Goal: Find contact information: Find contact information

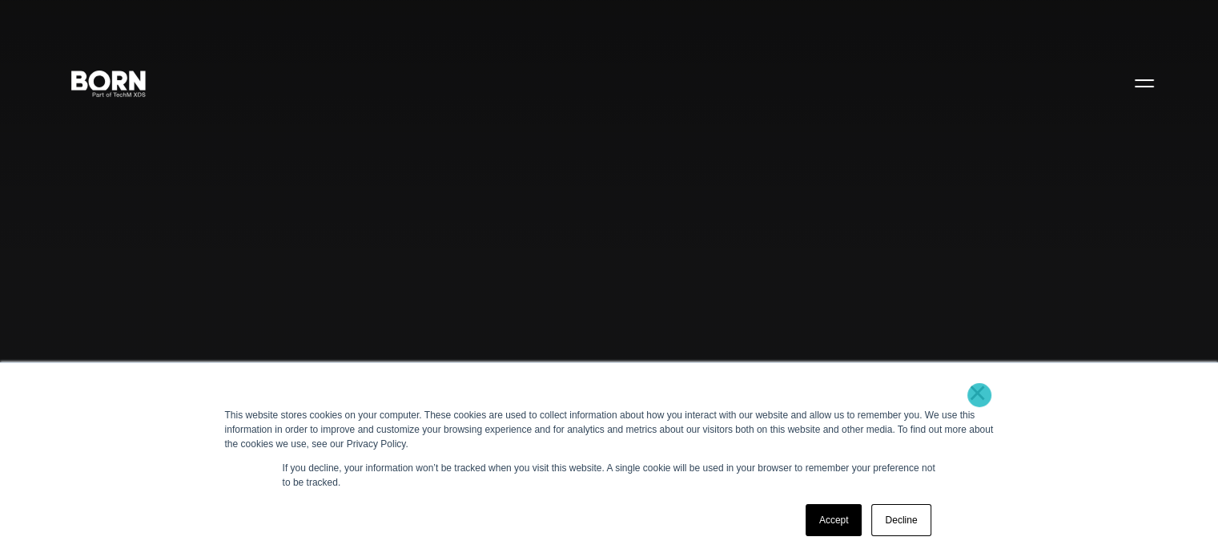
click at [980, 396] on link "×" at bounding box center [977, 392] width 19 height 14
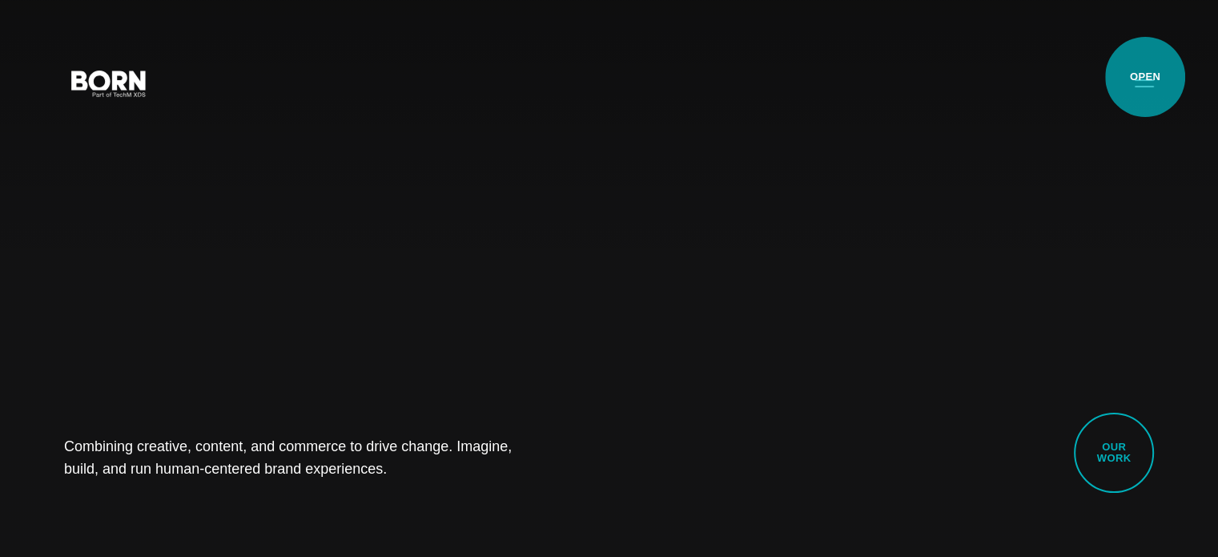
click at [1145, 82] on button "Primary Menu" at bounding box center [1144, 83] width 38 height 34
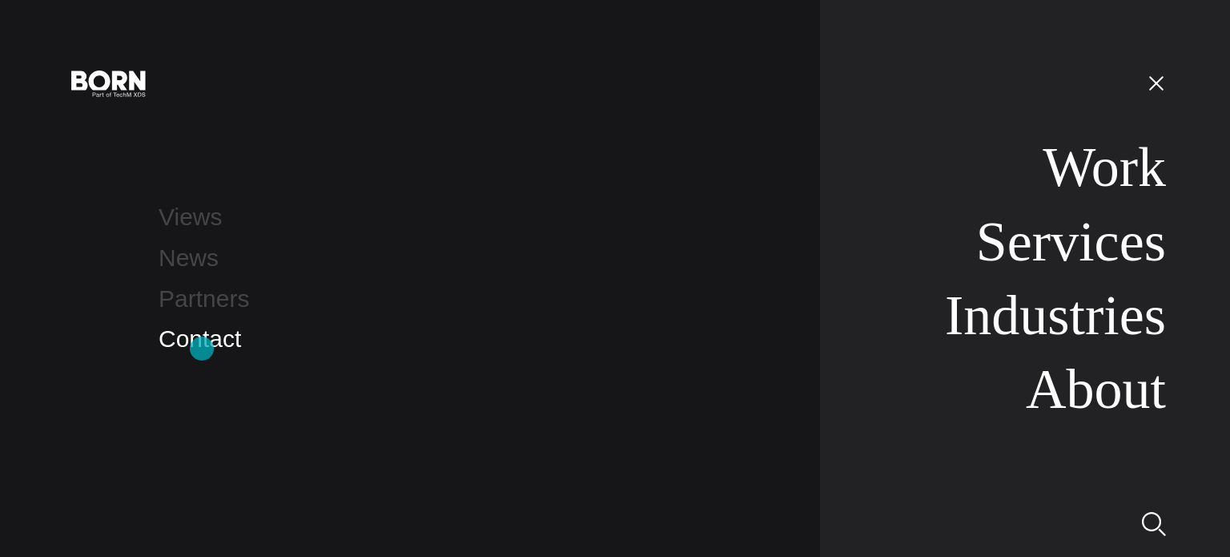
click at [202, 347] on link "Contact" at bounding box center [200, 338] width 83 height 26
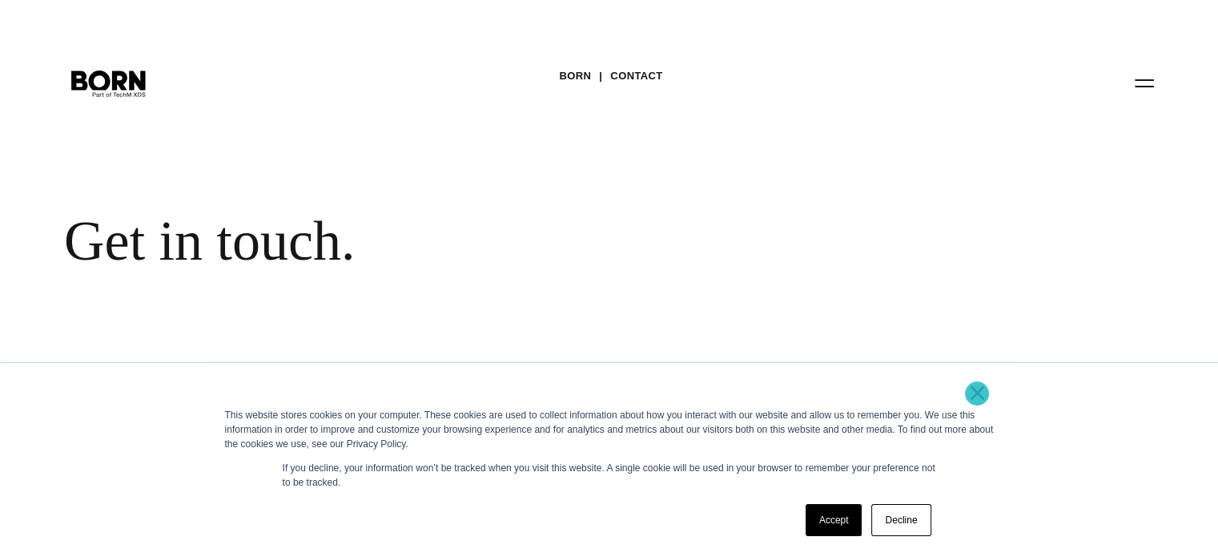
click at [977, 393] on link "×" at bounding box center [977, 392] width 19 height 14
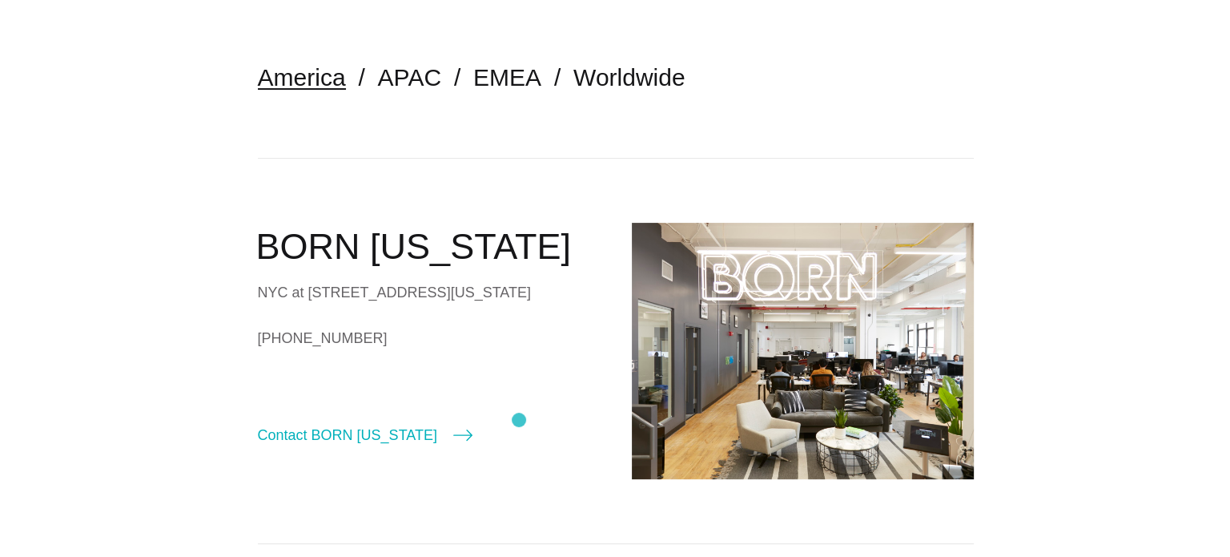
scroll to position [401, 0]
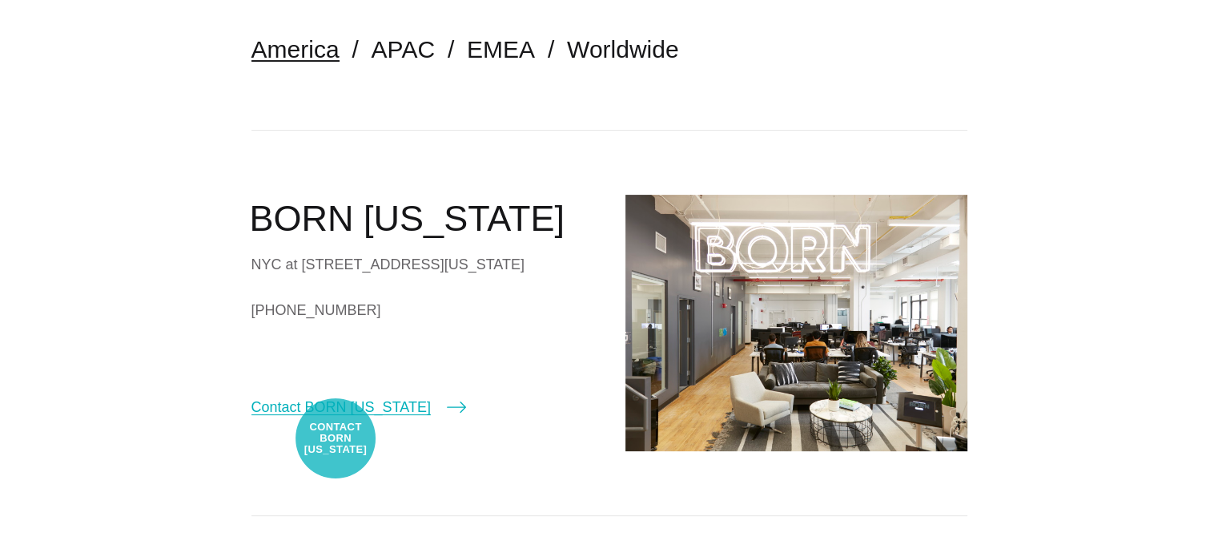
click at [336, 418] on link "Contact BORN New York" at bounding box center [359, 407] width 215 height 22
select select "********"
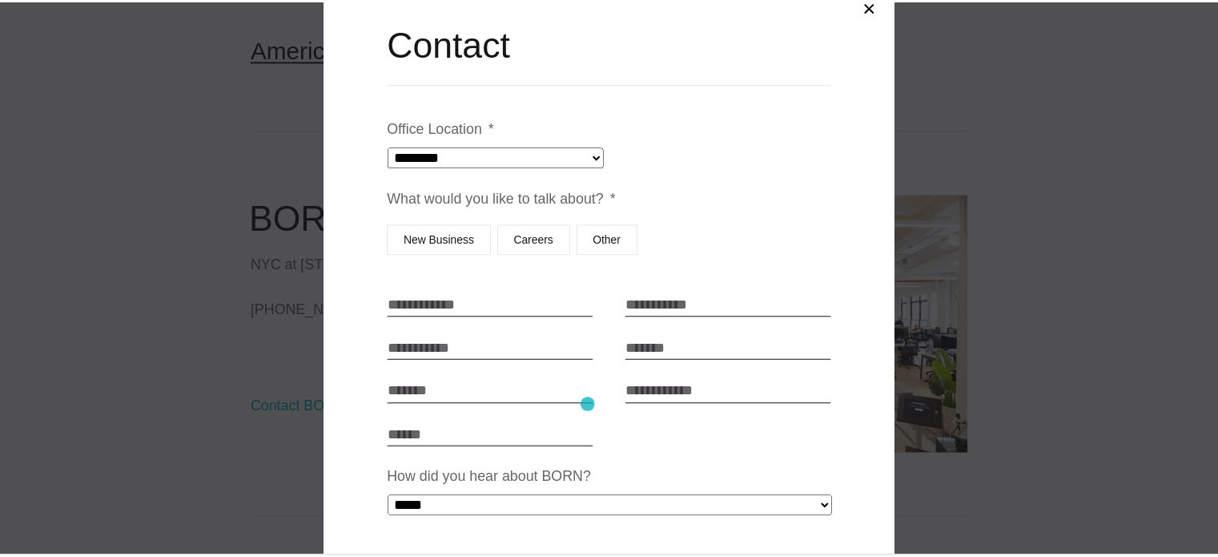
scroll to position [0, 0]
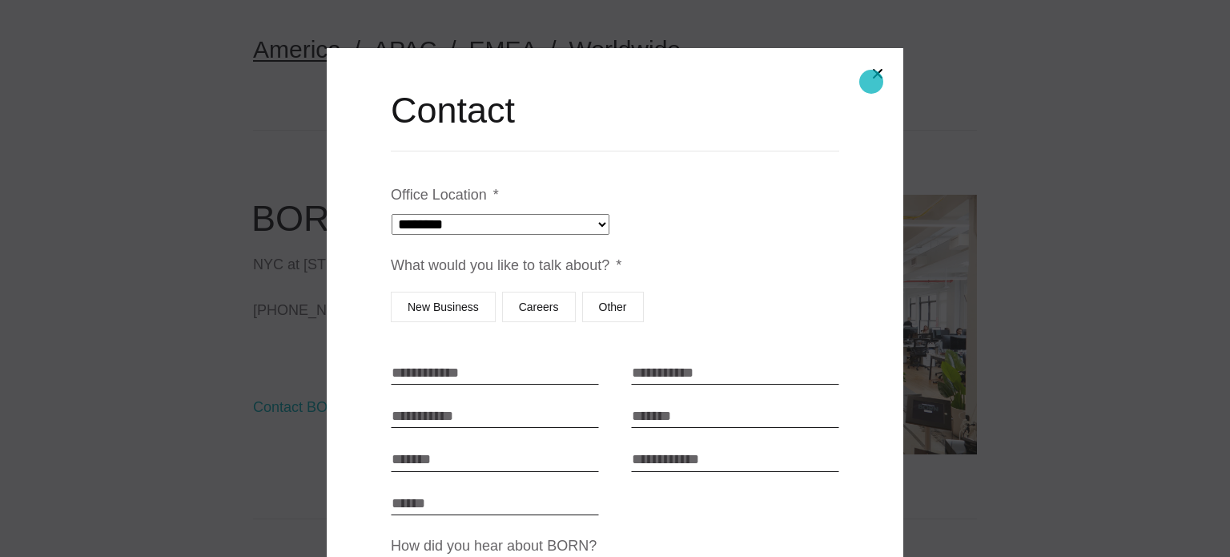
click at [871, 82] on button "Close modal" at bounding box center [878, 73] width 38 height 38
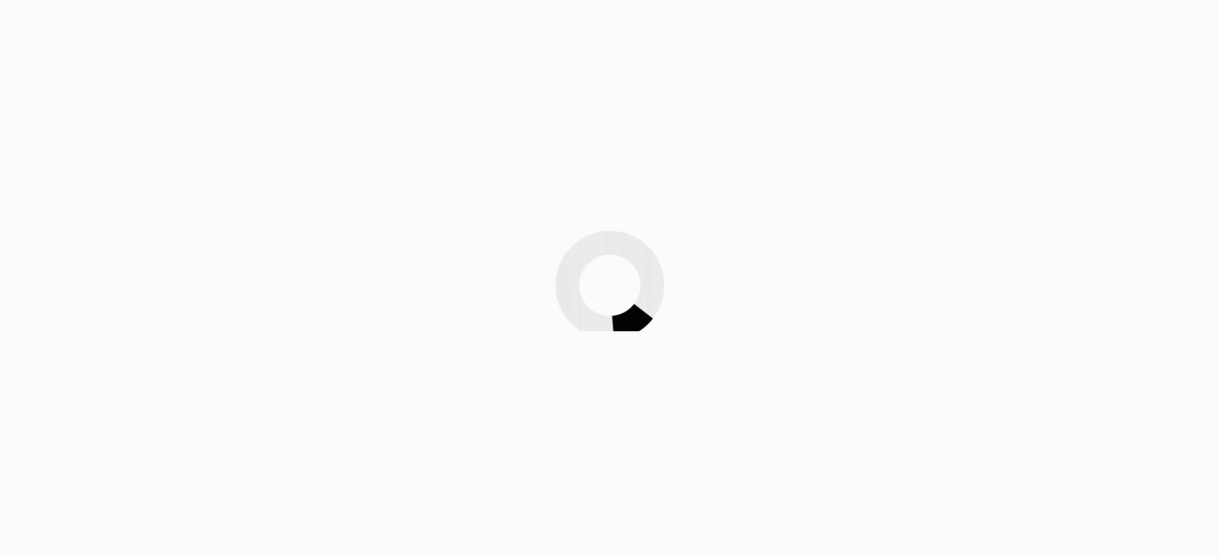
scroll to position [401, 0]
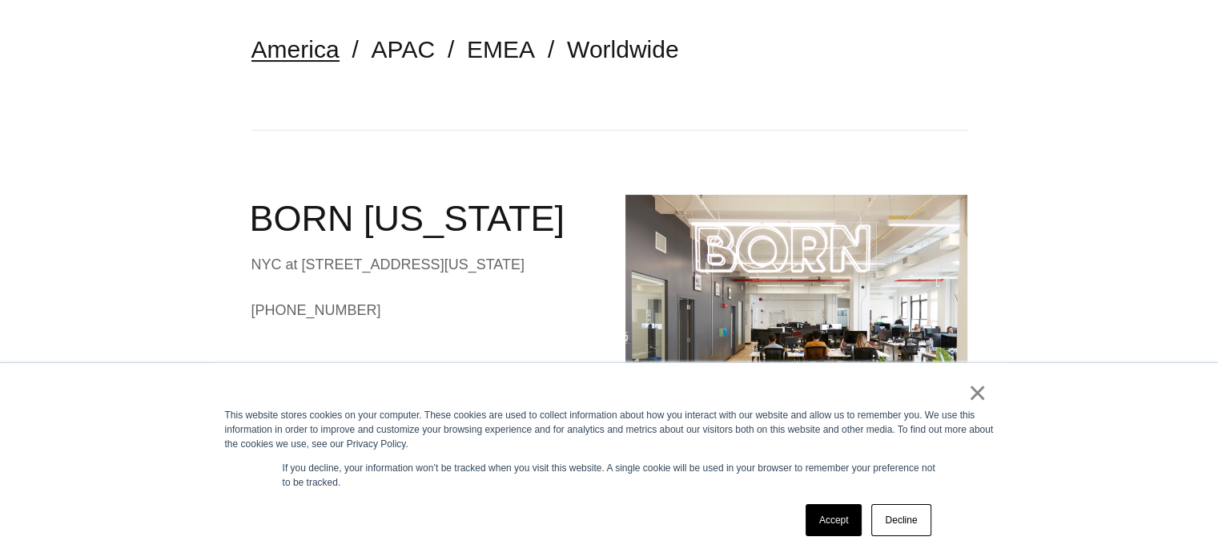
drag, startPoint x: 0, startPoint y: 0, endPoint x: 207, endPoint y: 248, distance: 322.4
click at [977, 397] on link "×" at bounding box center [977, 392] width 19 height 14
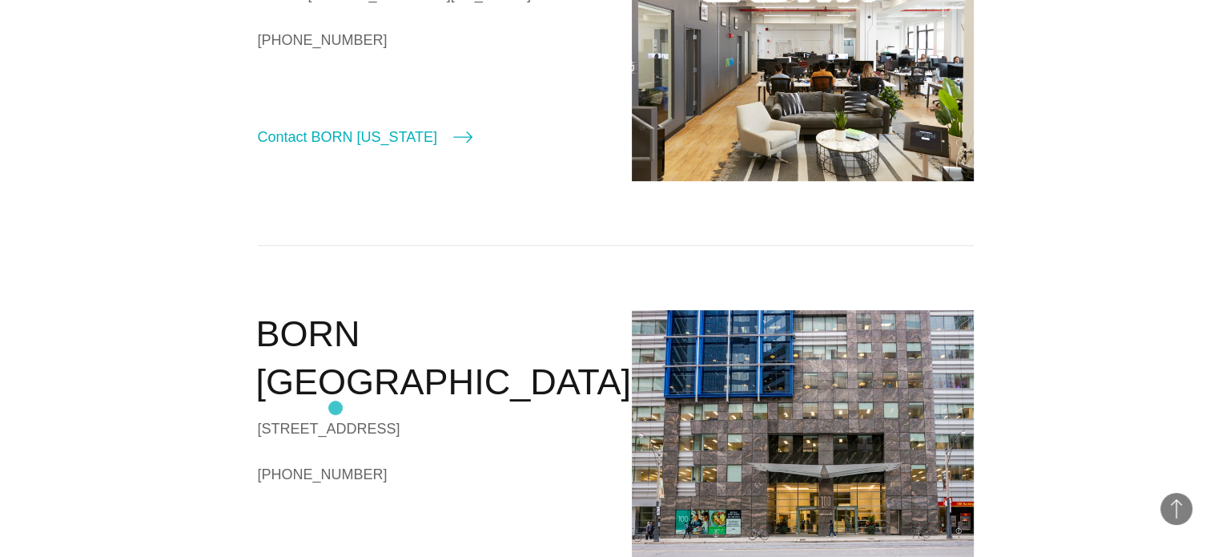
scroll to position [721, 0]
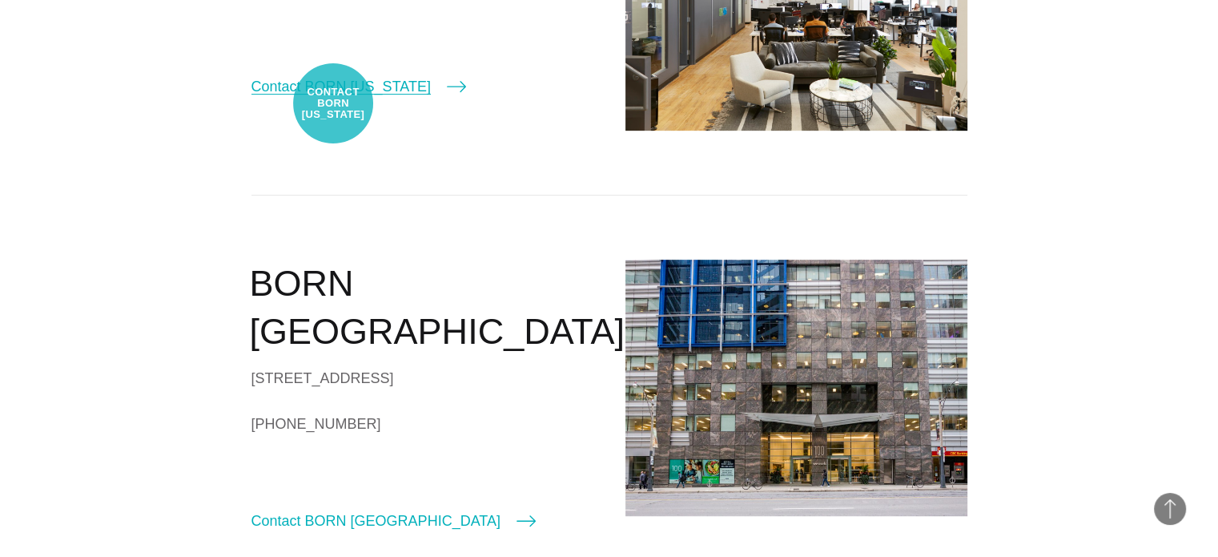
click at [340, 98] on link "Contact BORN [US_STATE]" at bounding box center [359, 86] width 215 height 22
select select "********"
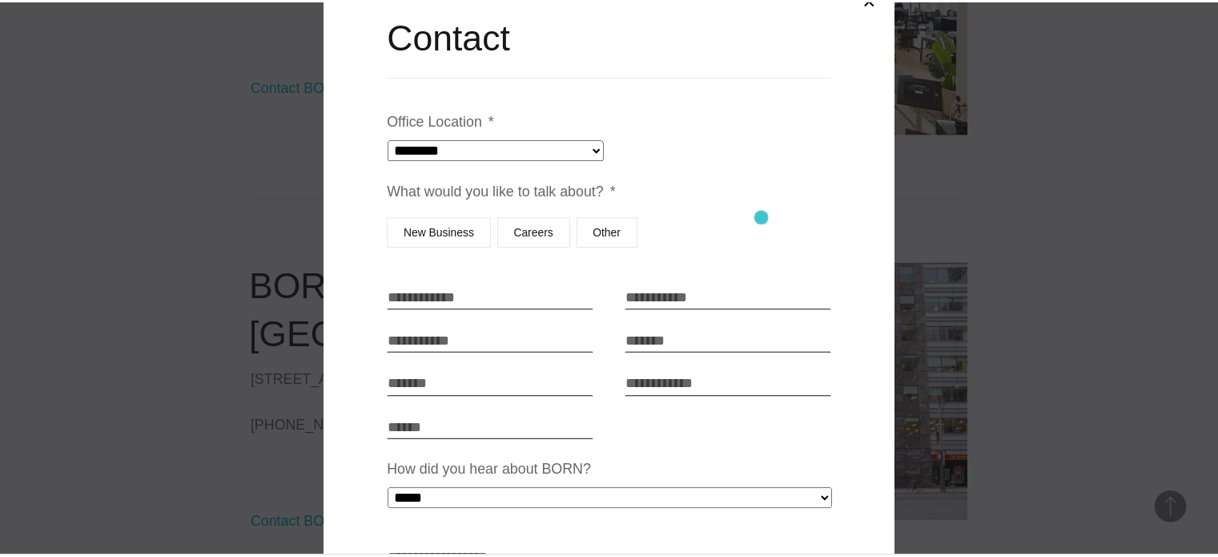
scroll to position [0, 0]
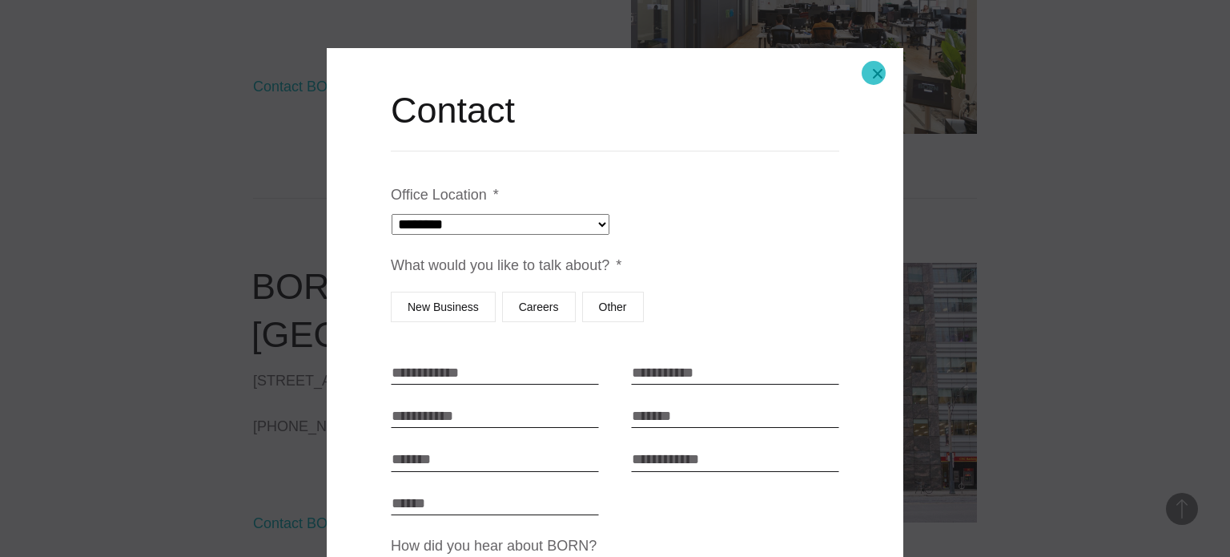
click at [874, 73] on button "Close modal" at bounding box center [878, 73] width 38 height 38
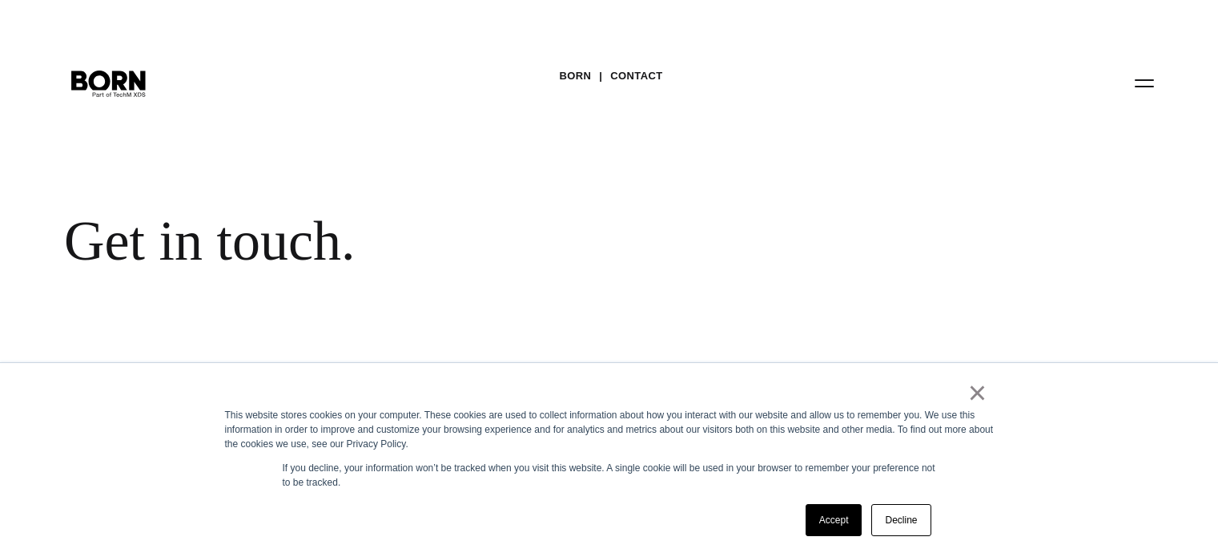
scroll to position [721, 0]
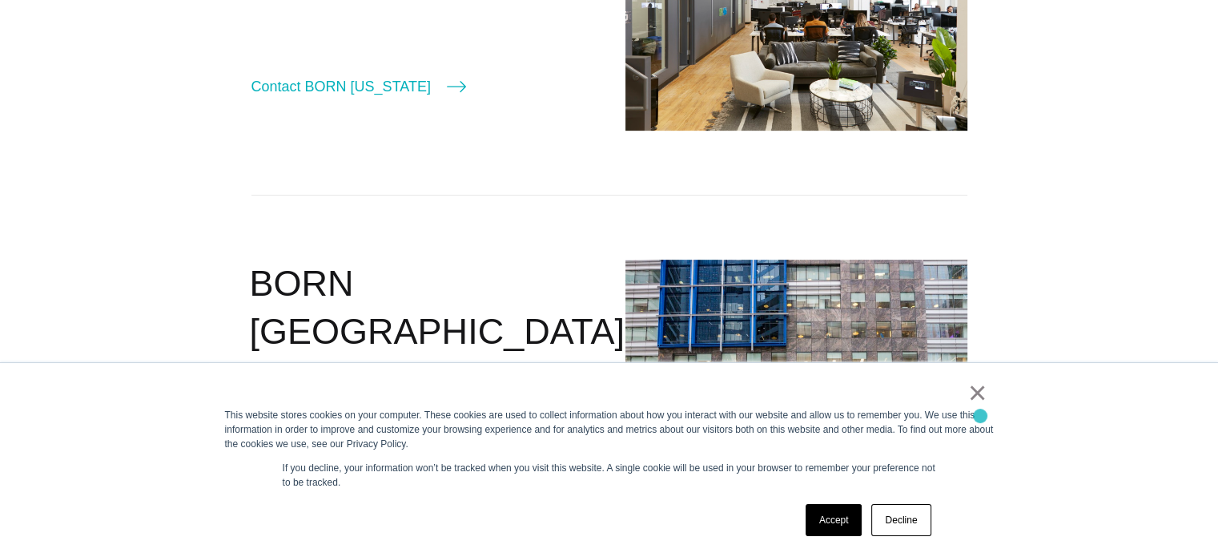
click at [980, 400] on link "×" at bounding box center [977, 392] width 19 height 14
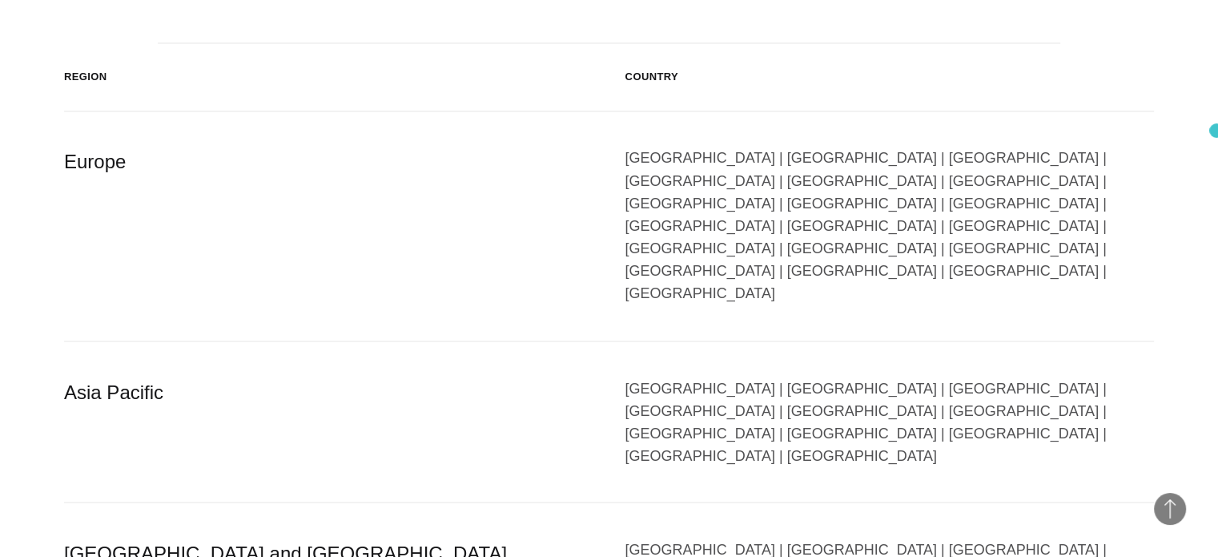
scroll to position [2724, 0]
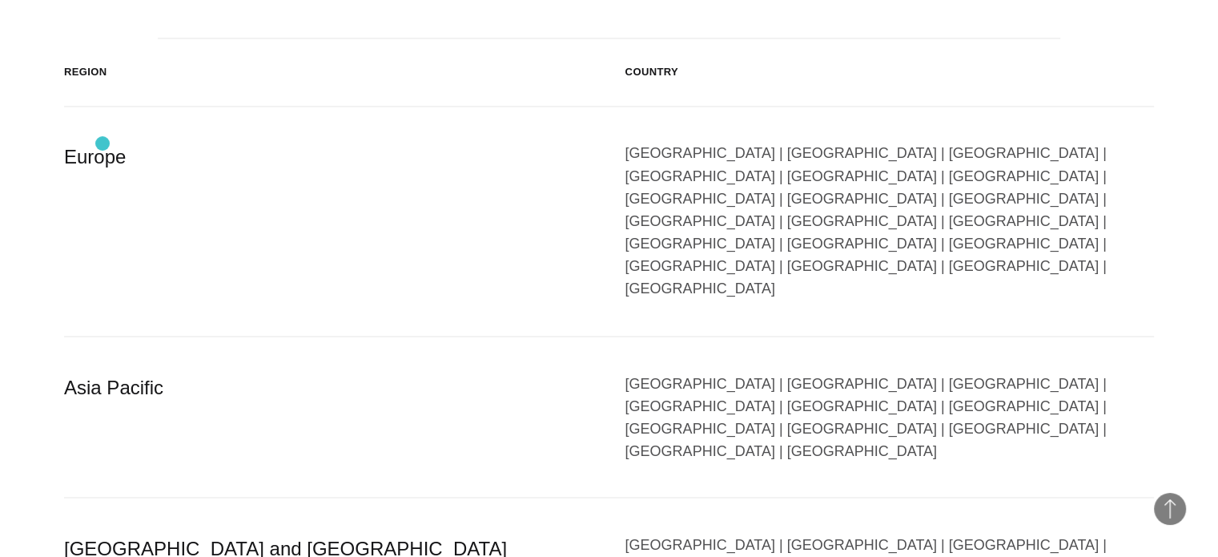
click at [103, 143] on div "Europe" at bounding box center [328, 221] width 529 height 158
click at [513, 166] on div "Europe" at bounding box center [328, 221] width 529 height 158
click at [698, 154] on div "Austria | Belgium | Bulgaria | Czech Republic | Denmark | Finland | France | Ge…" at bounding box center [890, 221] width 529 height 158
click at [731, 174] on div "Austria | Belgium | Bulgaria | Czech Republic | Denmark | Finland | France | Ge…" at bounding box center [890, 221] width 529 height 158
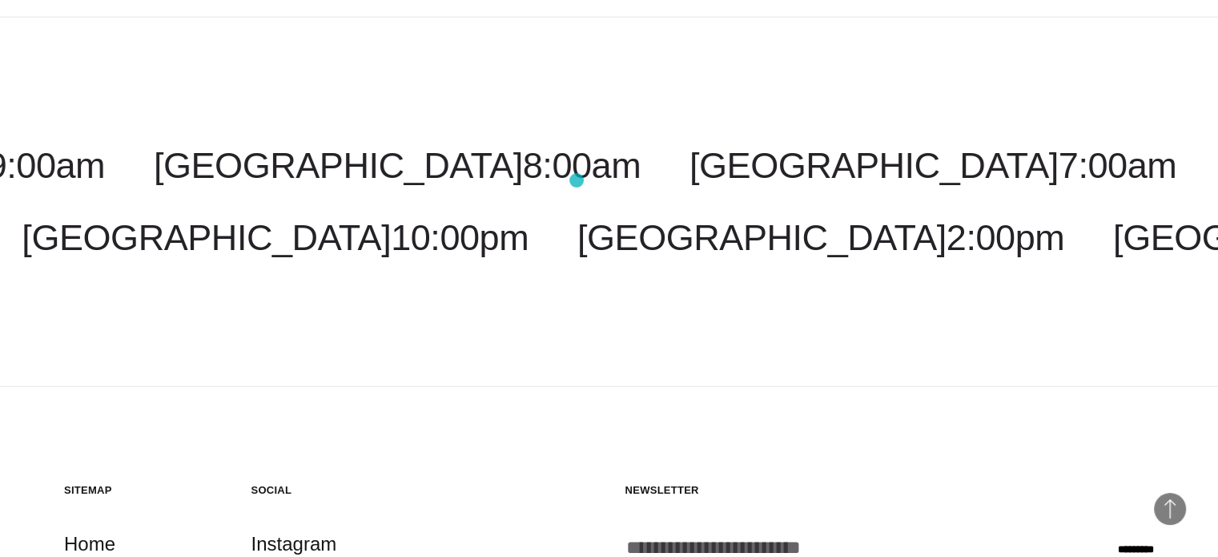
scroll to position [4061, 0]
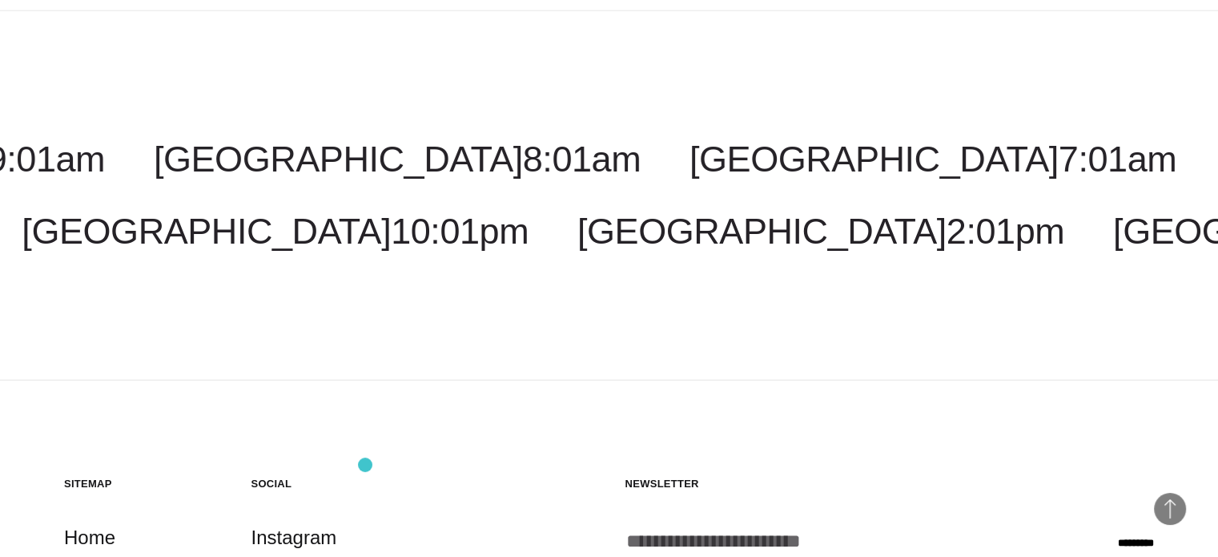
drag, startPoint x: 139, startPoint y: 454, endPoint x: 370, endPoint y: 467, distance: 231.8
